Goal: Task Accomplishment & Management: Manage account settings

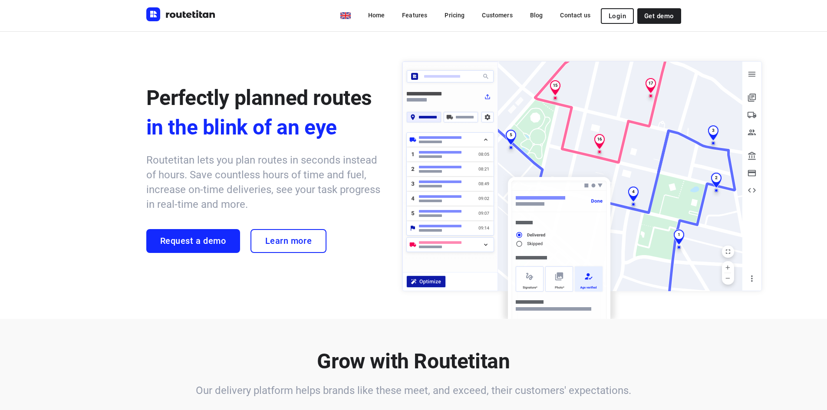
click at [626, 24] on div "en Home Features Pricing Customers Blog Contact us Login Get demo" at bounding box center [413, 15] width 535 height 31
click at [620, 18] on span "Login" at bounding box center [617, 16] width 17 height 7
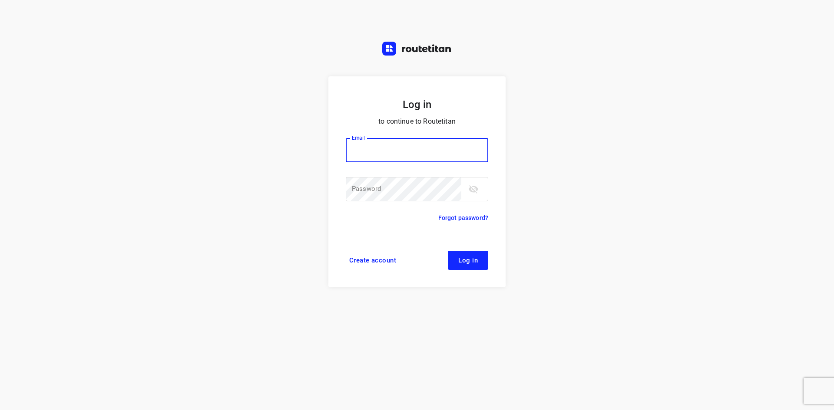
click at [376, 155] on input "email" at bounding box center [417, 150] width 142 height 24
type input "[EMAIL_ADDRESS][DOMAIN_NAME]"
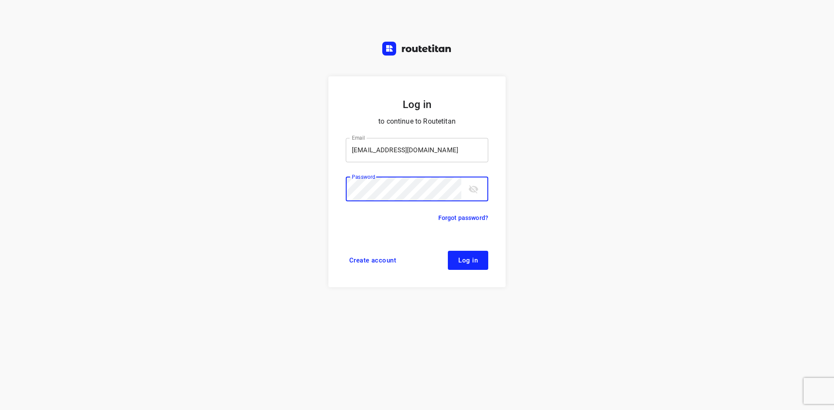
click at [448, 251] on button "Log in" at bounding box center [468, 260] width 40 height 19
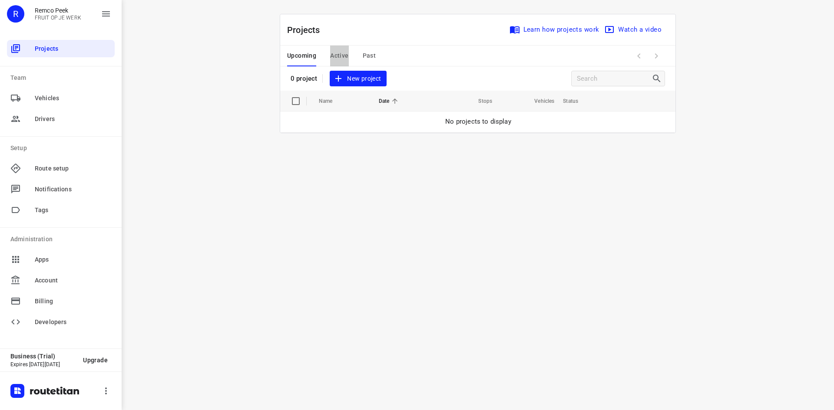
click at [335, 54] on span "Active" at bounding box center [339, 55] width 18 height 11
click at [306, 51] on span "Upcoming" at bounding box center [301, 55] width 29 height 11
click at [188, 40] on div "i © 2025 Routetitan , © Stadia Maps , © OpenMapTiles © OpenStreetMap contributo…" at bounding box center [478, 205] width 712 height 410
click at [194, 51] on div "i © 2025 Routetitan , © Stadia Maps , © OpenMapTiles © OpenStreetMap contributo…" at bounding box center [478, 205] width 712 height 410
click at [225, 109] on div "i © 2025 Routetitan , © Stadia Maps , © OpenMapTiles © OpenStreetMap contributo…" at bounding box center [478, 205] width 712 height 410
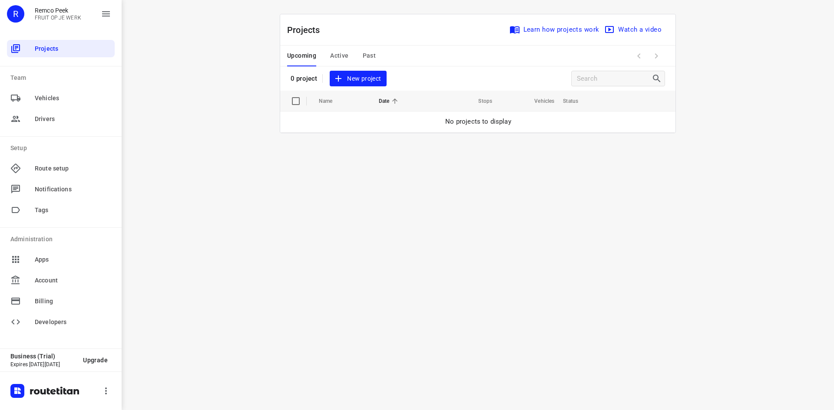
click at [185, 160] on div "i © 2025 Routetitan , © Stadia Maps , © OpenMapTiles © OpenStreetMap contributo…" at bounding box center [478, 205] width 712 height 410
click at [111, 396] on button "button" at bounding box center [105, 390] width 17 height 17
drag, startPoint x: 272, startPoint y: 331, endPoint x: 267, endPoint y: 307, distance: 24.7
click at [273, 331] on div at bounding box center [417, 205] width 834 height 410
click at [115, 394] on div at bounding box center [61, 391] width 122 height 39
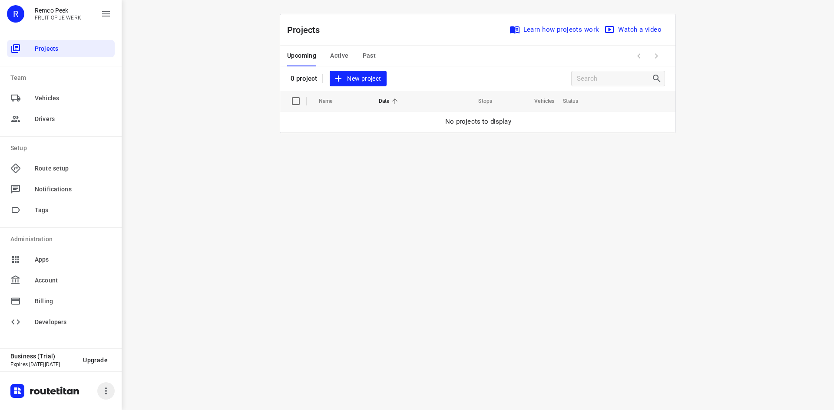
click at [109, 392] on icon "button" at bounding box center [106, 391] width 10 height 10
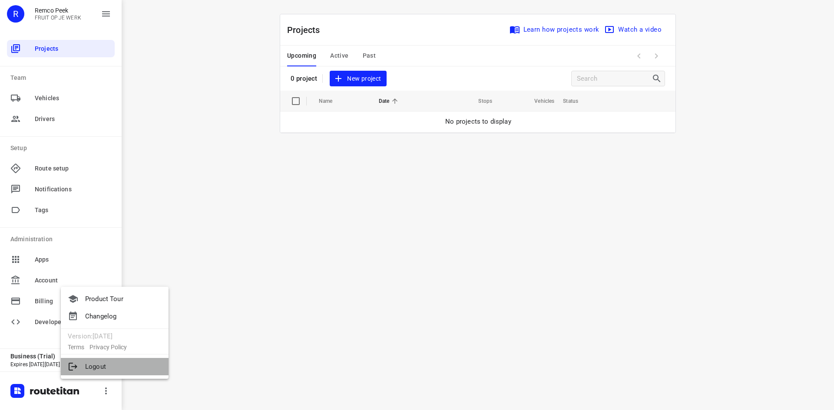
click at [103, 366] on li "Logout" at bounding box center [115, 366] width 108 height 17
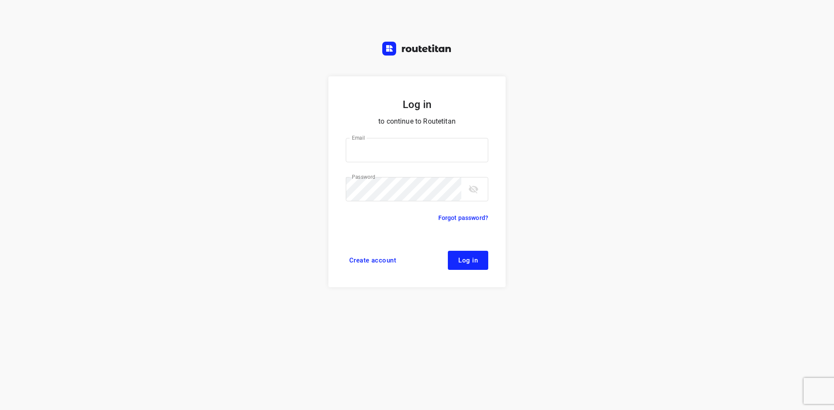
type input "remco@fruitopjewerk.nl"
click at [322, 197] on div "Log in to continue to Routetitan Email [EMAIL_ADDRESS][DOMAIN_NAME] Email ​ Pas…" at bounding box center [417, 205] width 834 height 410
click at [249, 163] on div "Log in to continue to Routetitan Email [EMAIL_ADDRESS][DOMAIN_NAME] Email ​ Pas…" at bounding box center [417, 205] width 834 height 410
click at [550, 101] on div "Log in to continue to Routetitan Email [EMAIL_ADDRESS][DOMAIN_NAME] Email ​ Pas…" at bounding box center [417, 205] width 834 height 410
